Goal: Task Accomplishment & Management: Manage account settings

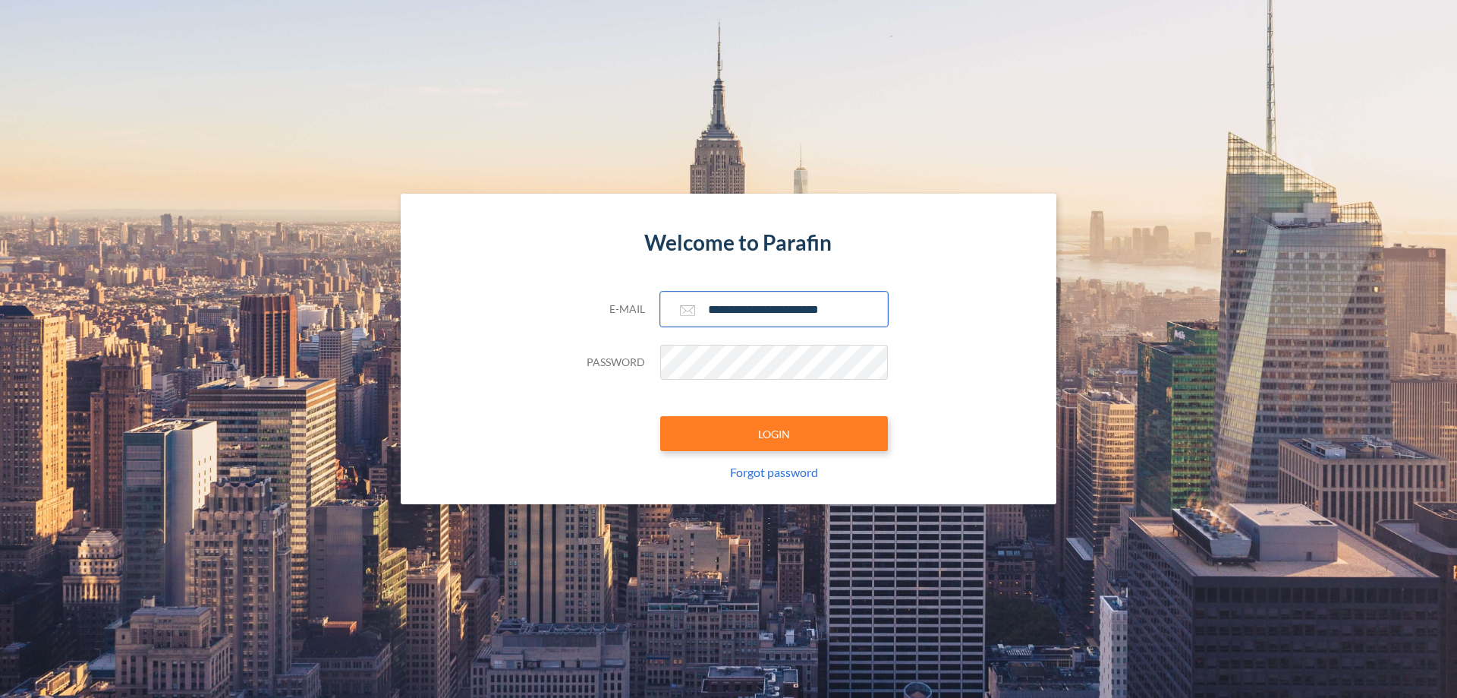
type input "**********"
click at [774, 433] on button "LOGIN" at bounding box center [774, 433] width 228 height 35
